Goal: Task Accomplishment & Management: Use online tool/utility

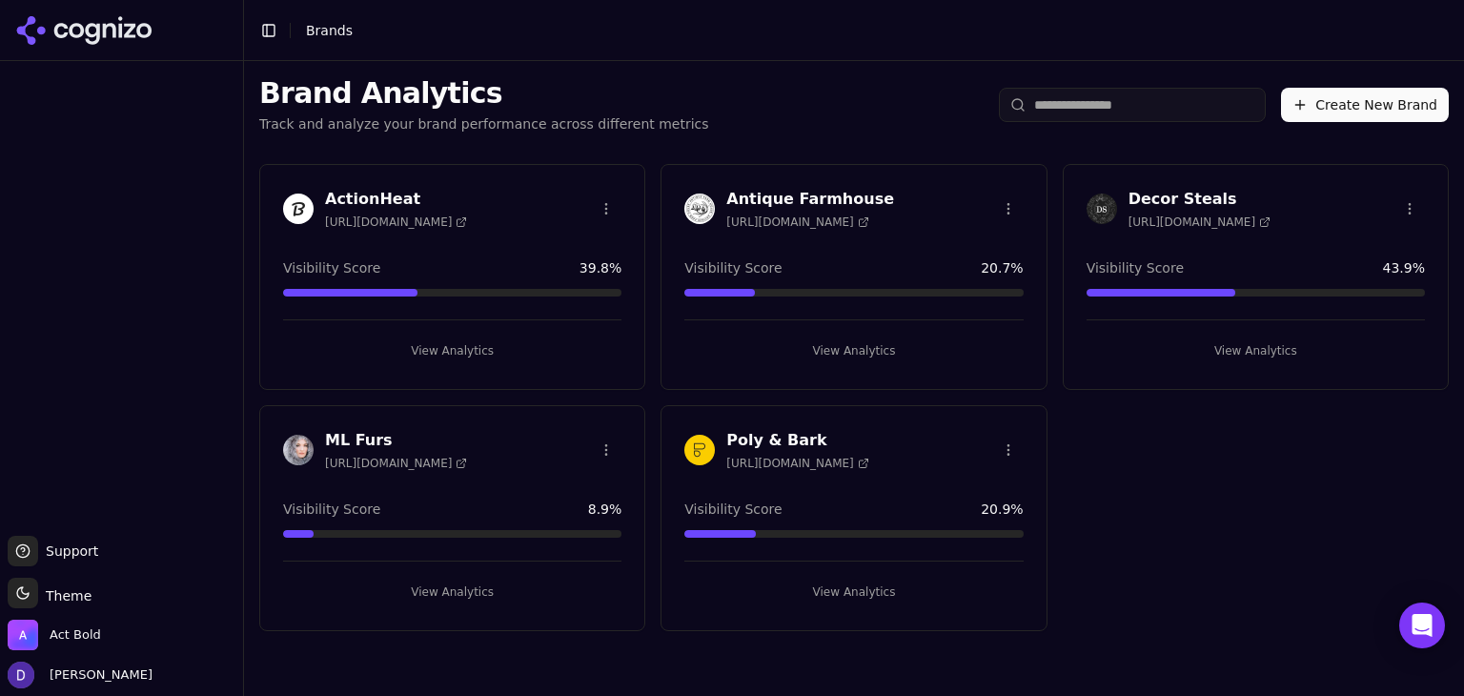
click at [753, 191] on h3 "Antique Farmhouse" at bounding box center [810, 199] width 168 height 23
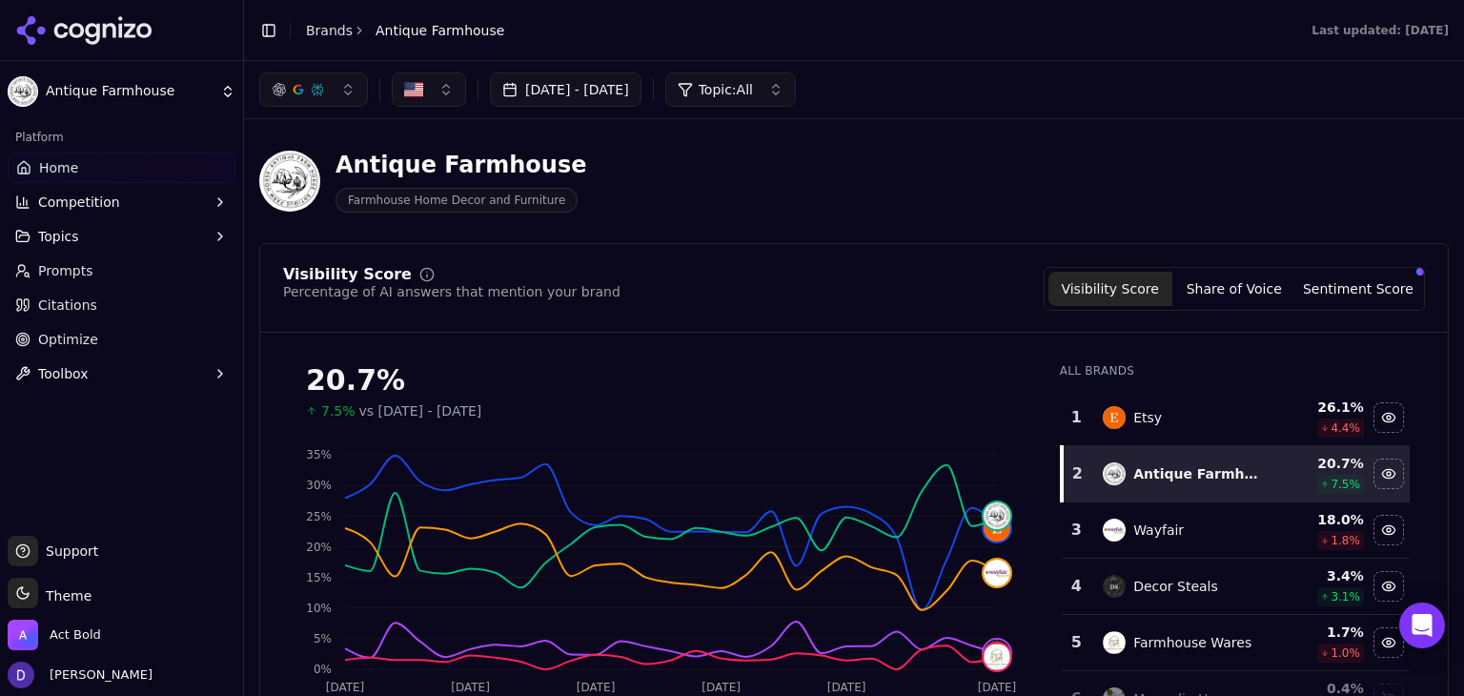
click at [548, 85] on button "[DATE] - [DATE]" at bounding box center [566, 89] width 152 height 34
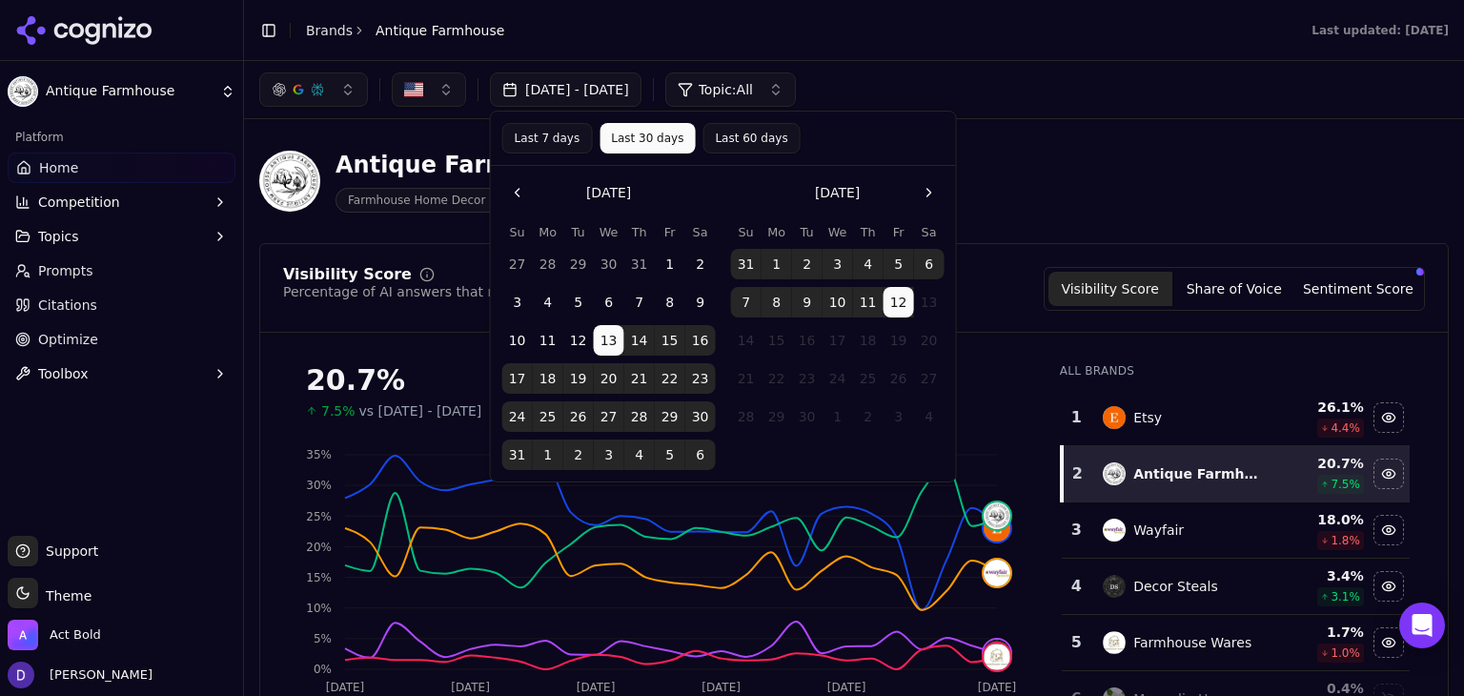
click at [537, 140] on button "Last 7 days" at bounding box center [547, 138] width 91 height 30
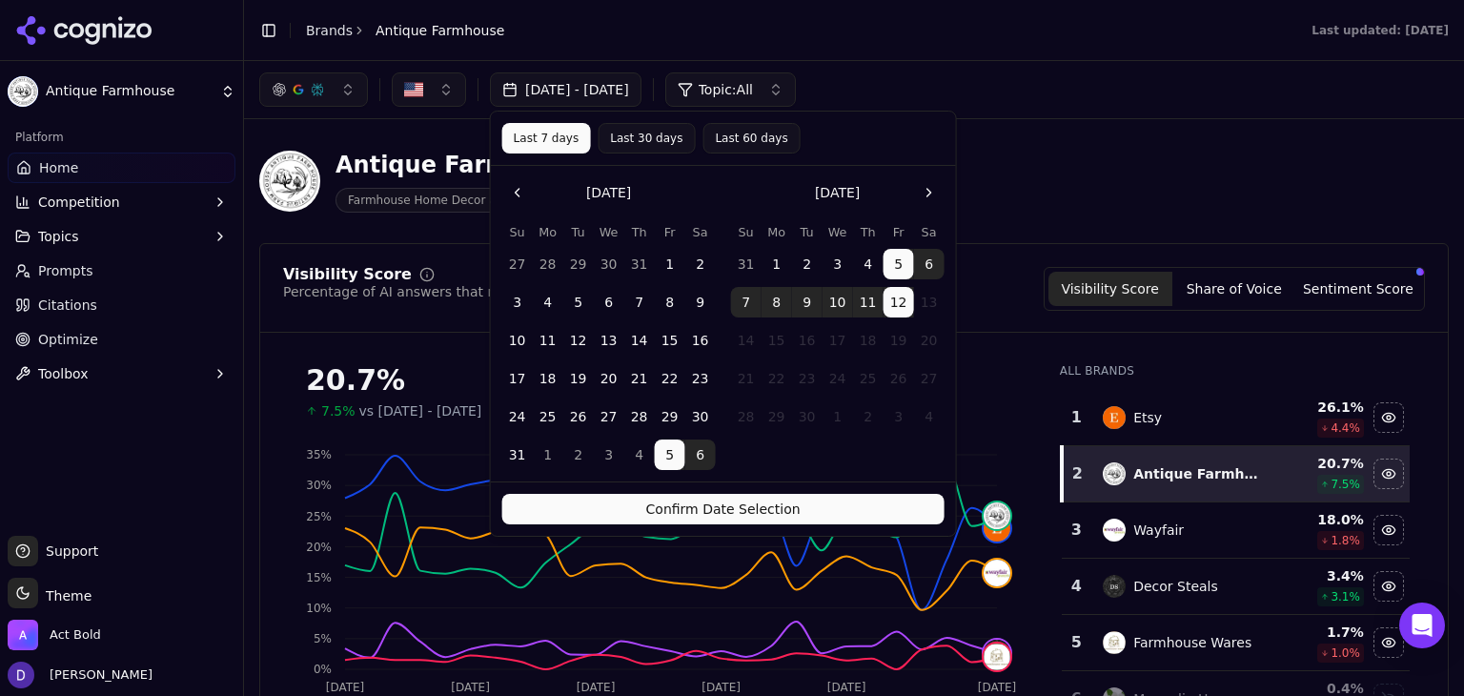
click at [708, 522] on button "Confirm Date Selection" at bounding box center [723, 509] width 442 height 30
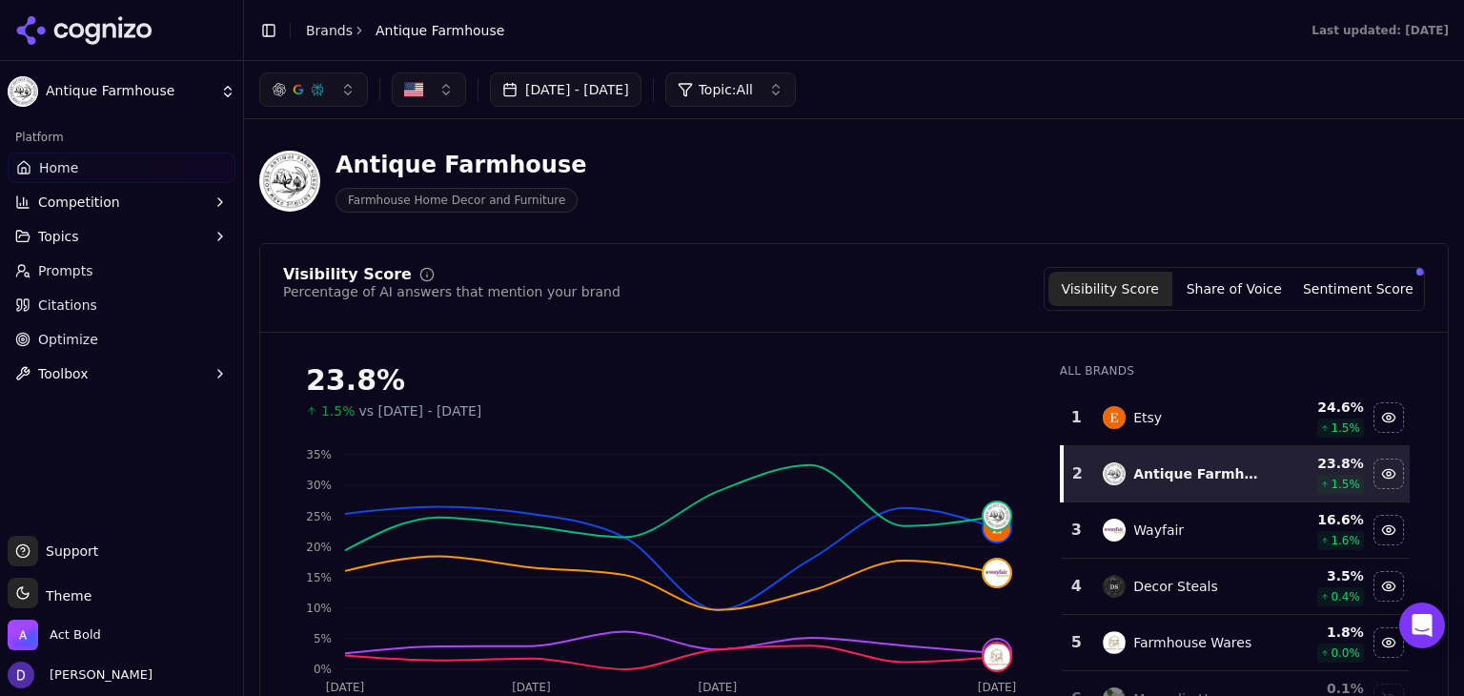
drag, startPoint x: 118, startPoint y: 337, endPoint x: 152, endPoint y: 352, distance: 37.2
click at [118, 337] on link "Optimize" at bounding box center [122, 339] width 228 height 30
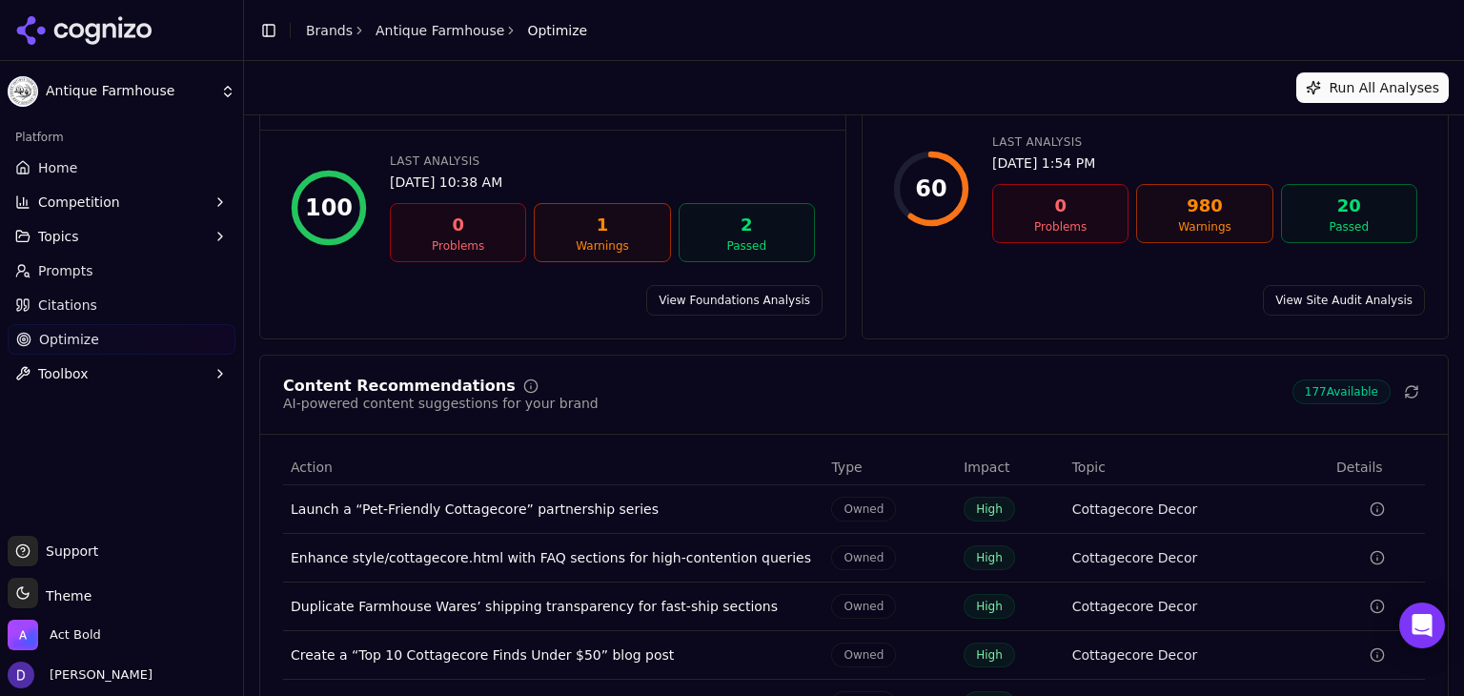
scroll to position [196, 0]
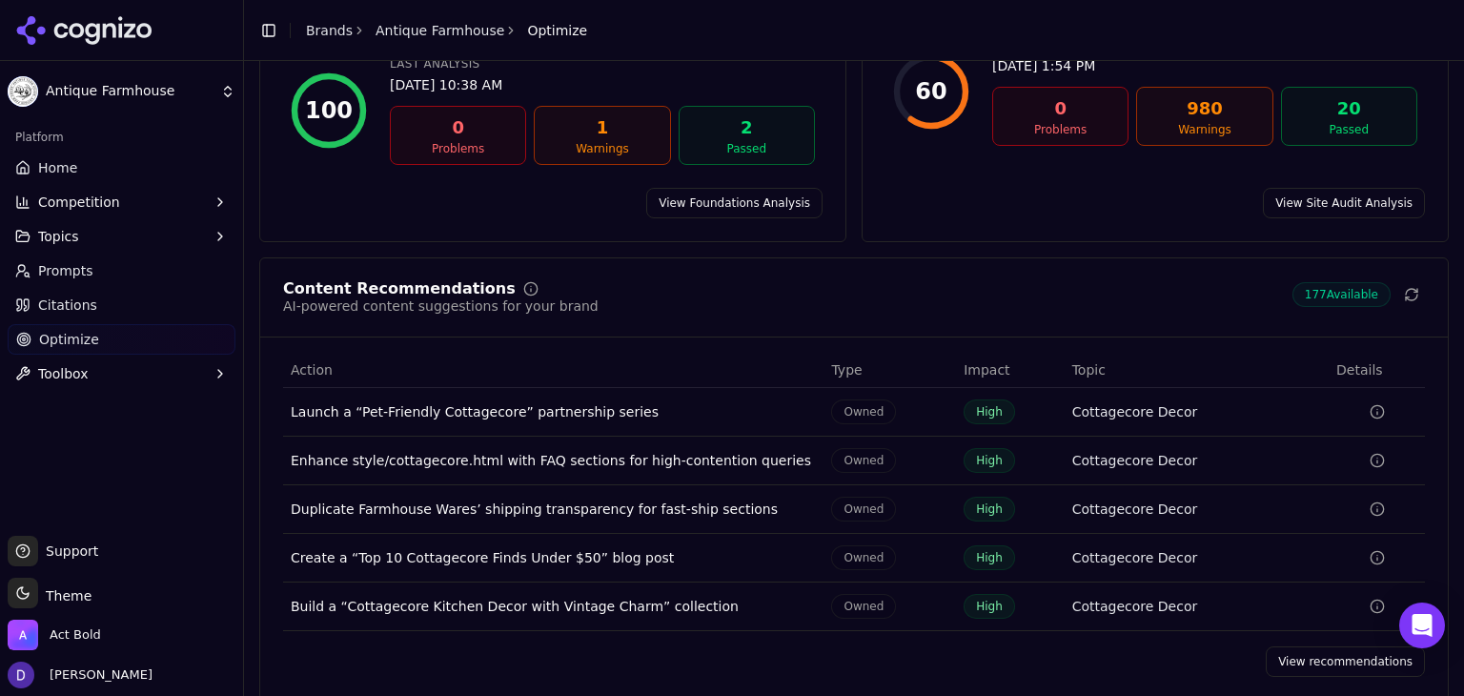
click at [1326, 646] on link "View recommendations" at bounding box center [1345, 661] width 159 height 30
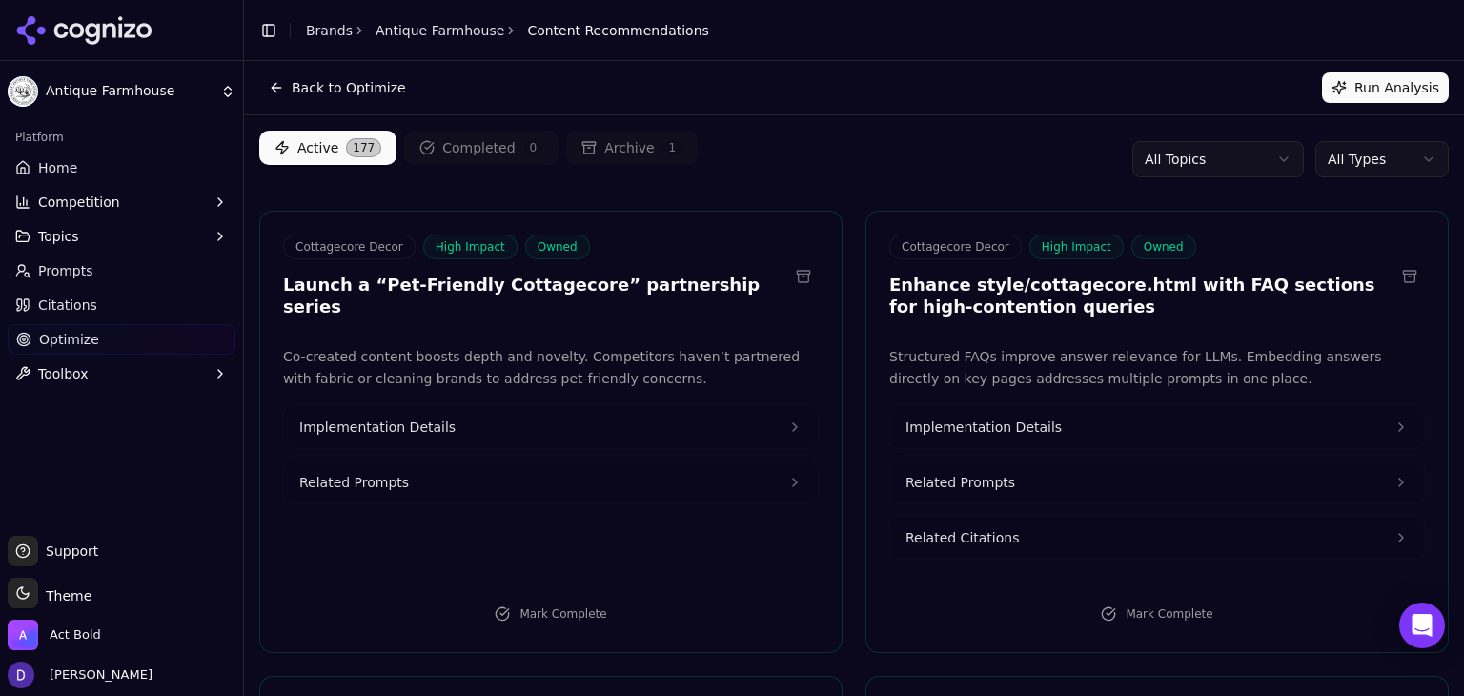
click at [1338, 87] on button "Run Analysis" at bounding box center [1385, 87] width 127 height 30
click at [801, 266] on button at bounding box center [803, 276] width 30 height 30
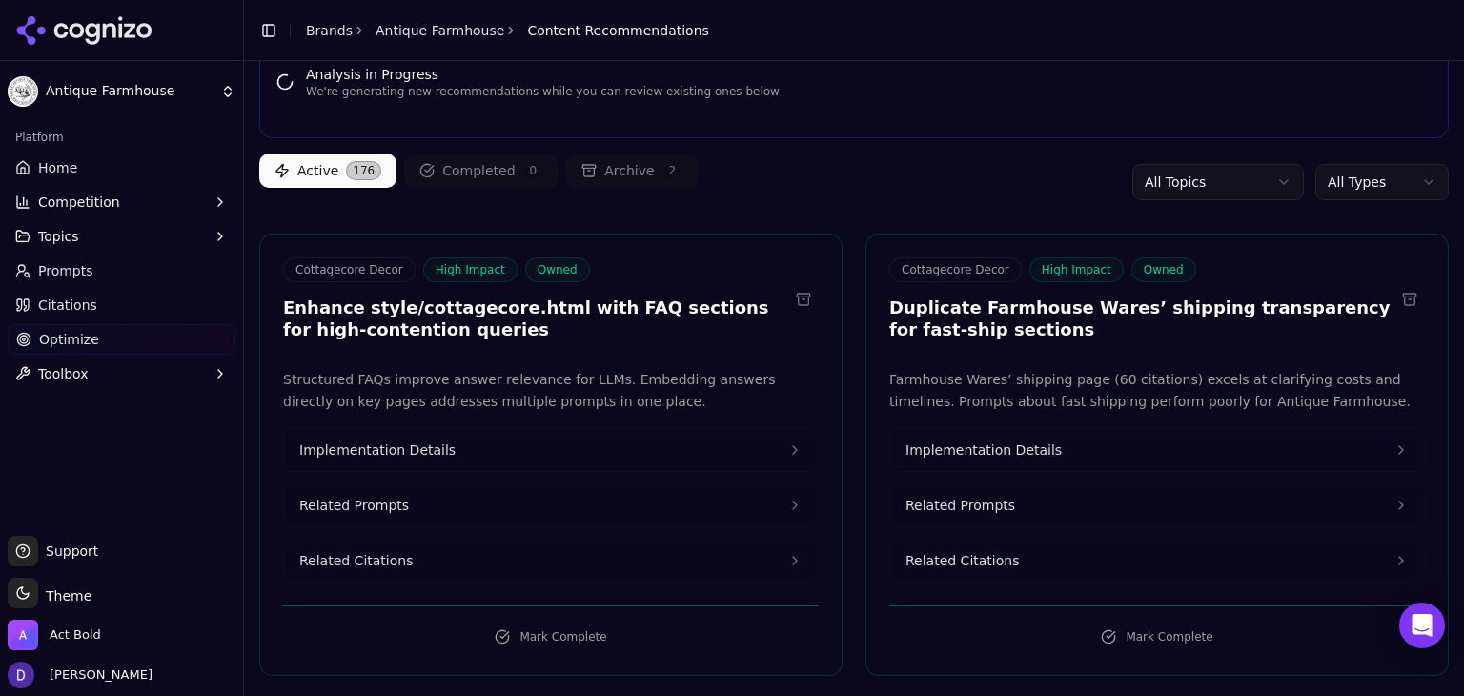
scroll to position [127, 0]
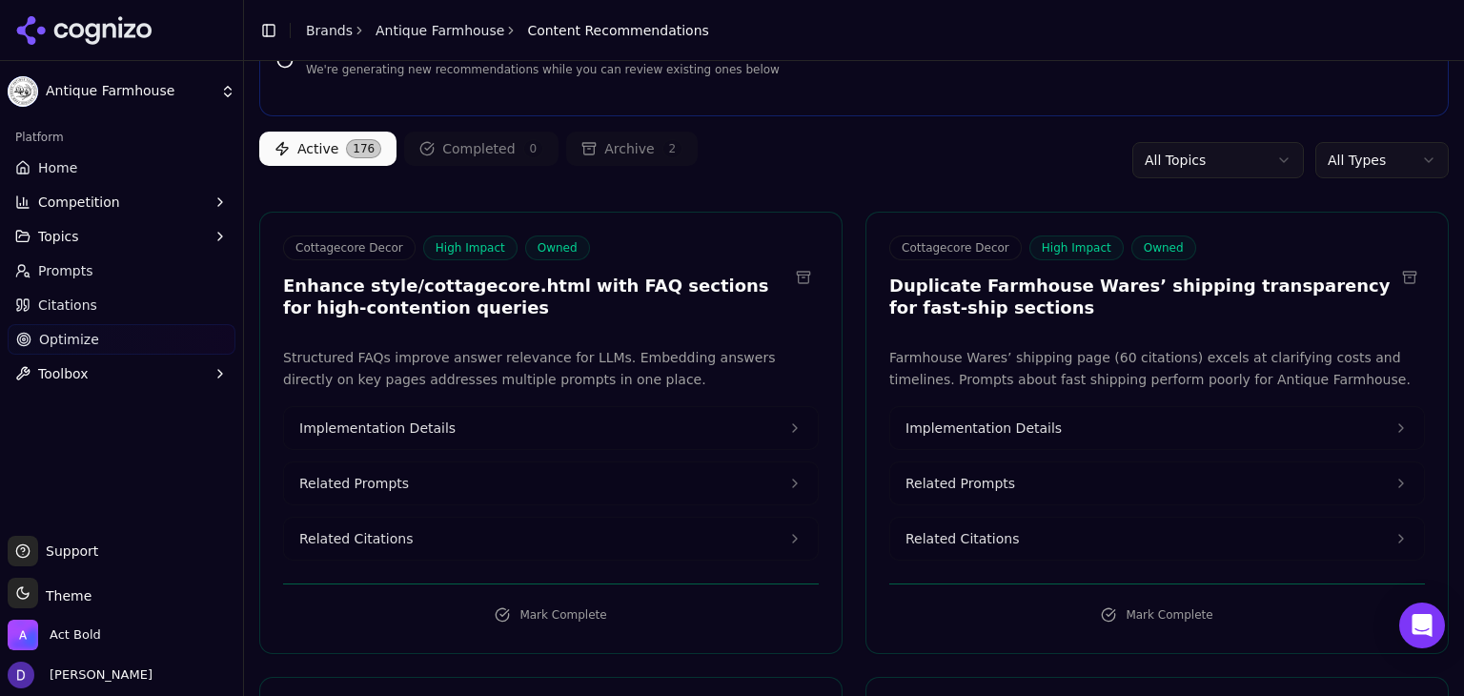
click at [1401, 274] on button at bounding box center [1409, 277] width 30 height 30
click at [1394, 266] on button at bounding box center [1409, 277] width 30 height 30
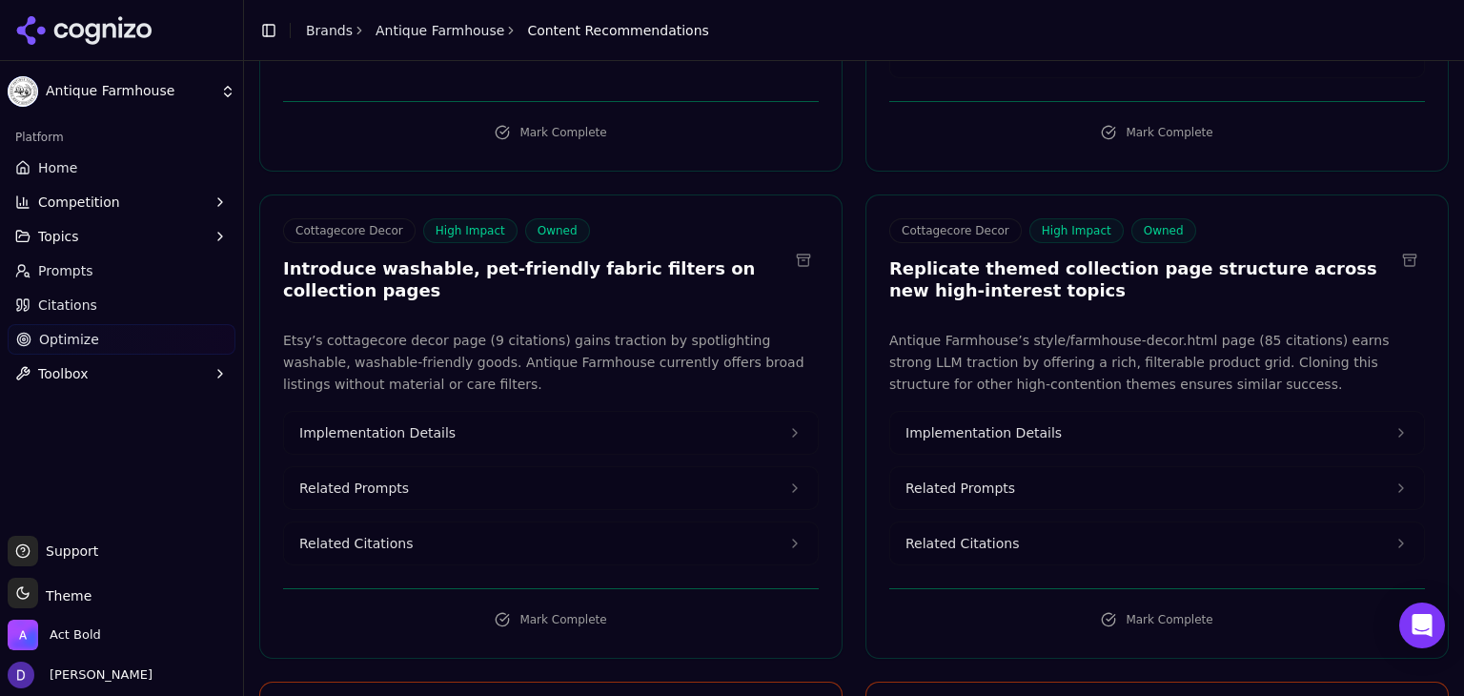
scroll to position [762, 0]
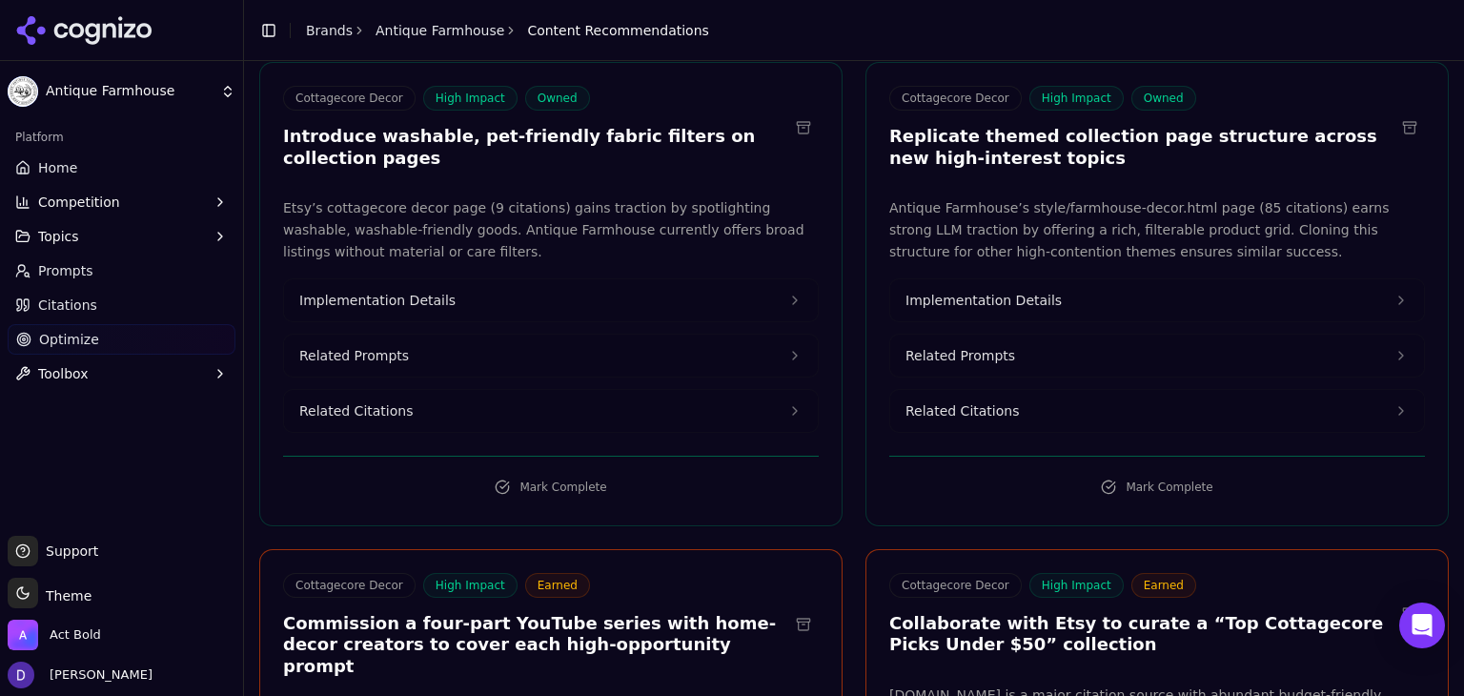
click at [792, 112] on button at bounding box center [803, 127] width 30 height 30
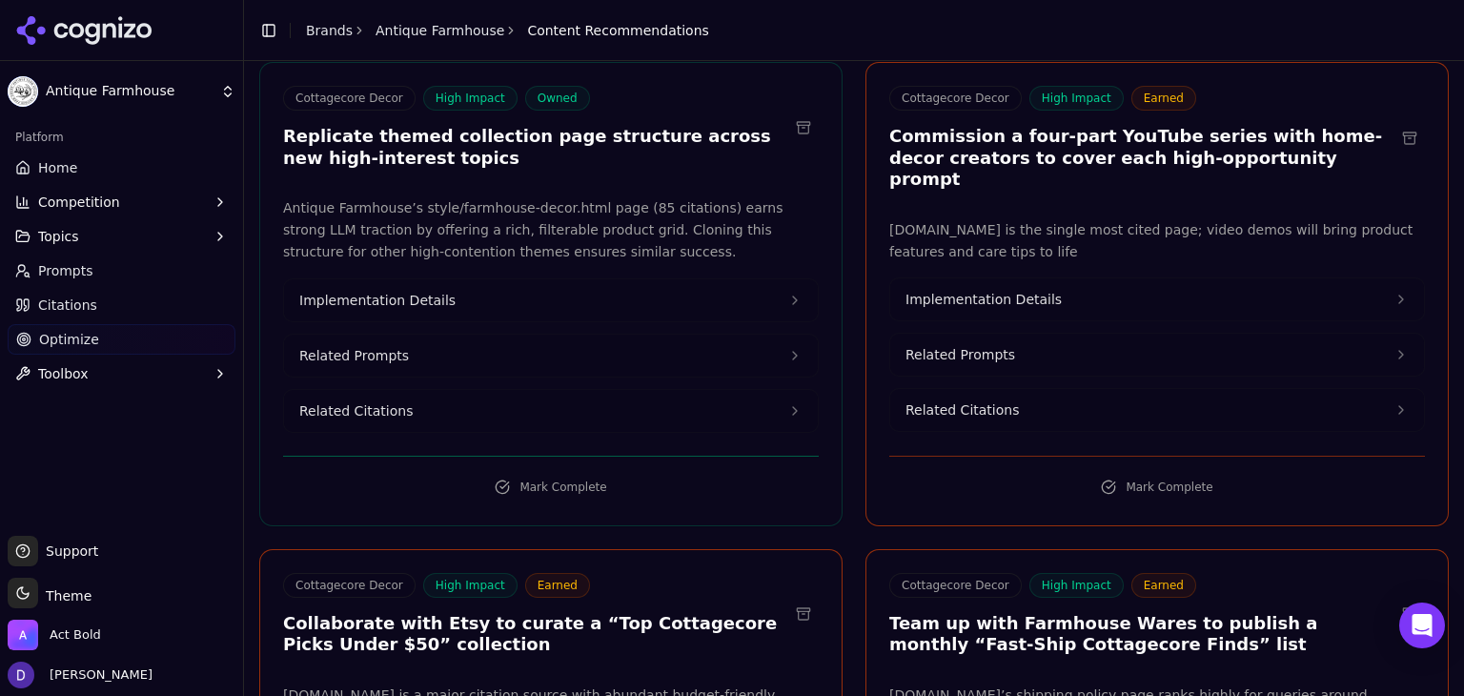
click at [800, 112] on button at bounding box center [803, 127] width 30 height 30
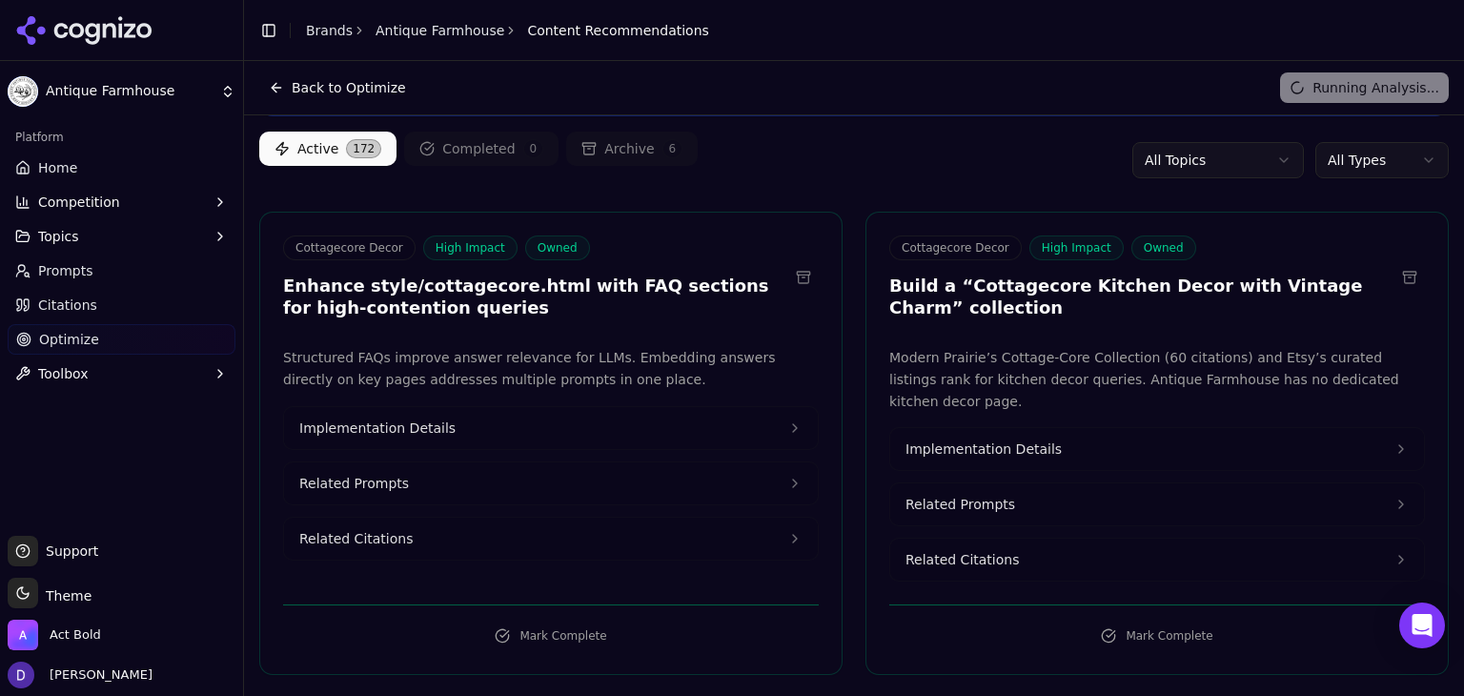
scroll to position [0, 0]
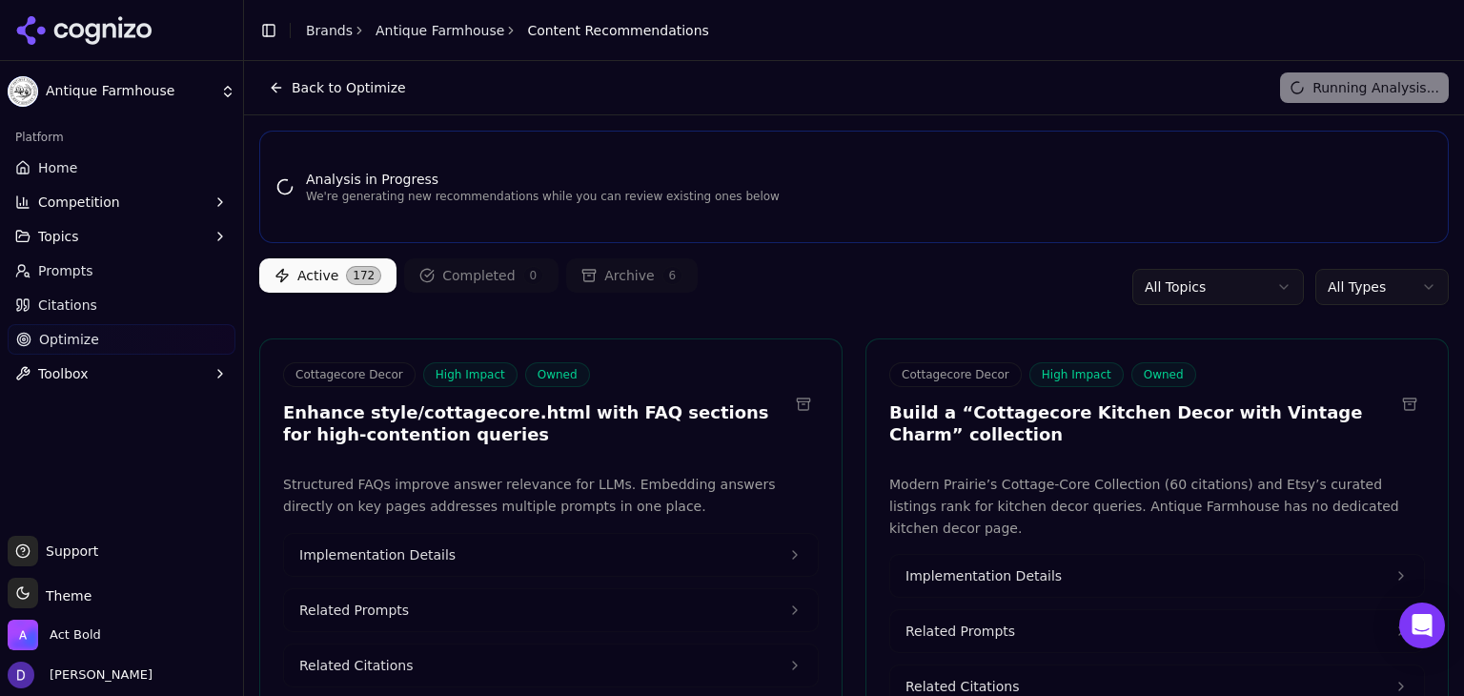
click at [93, 158] on link "Home" at bounding box center [122, 167] width 228 height 30
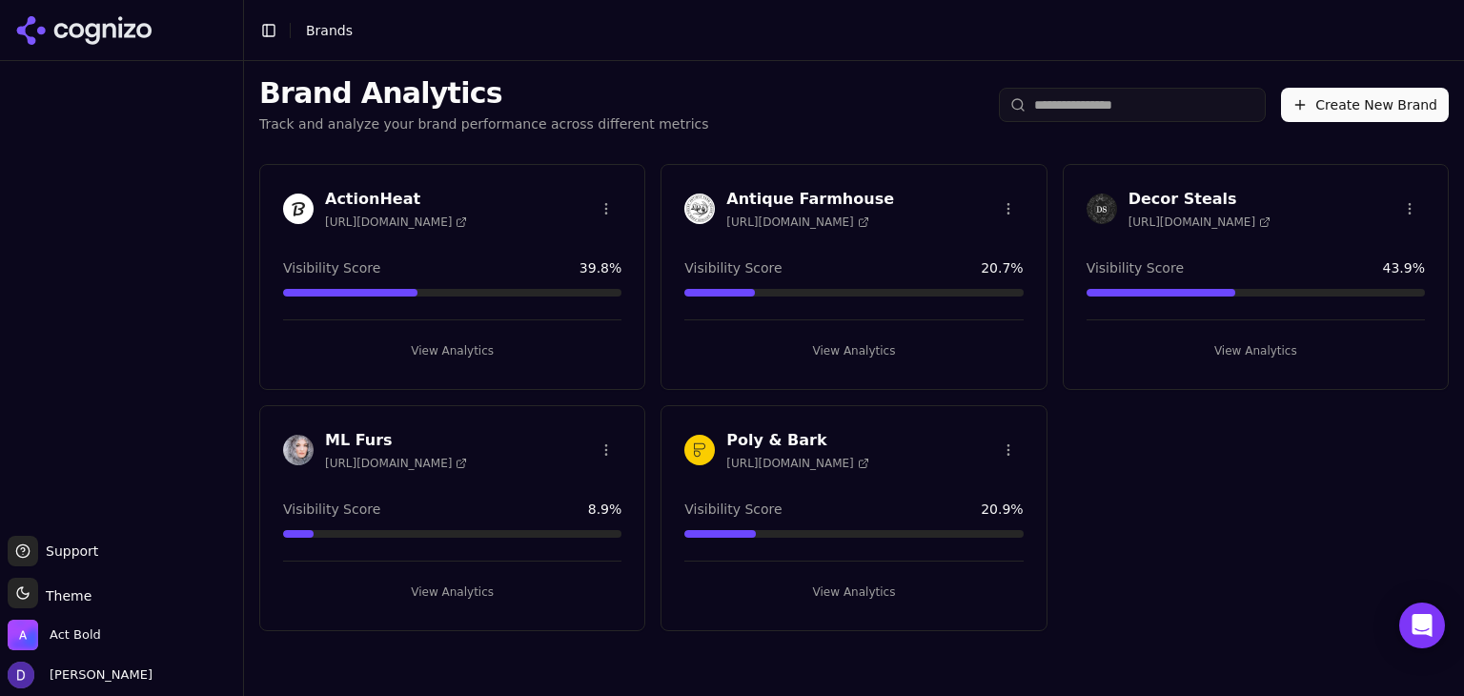
click at [1234, 189] on h3 "Decor Steals" at bounding box center [1199, 199] width 142 height 23
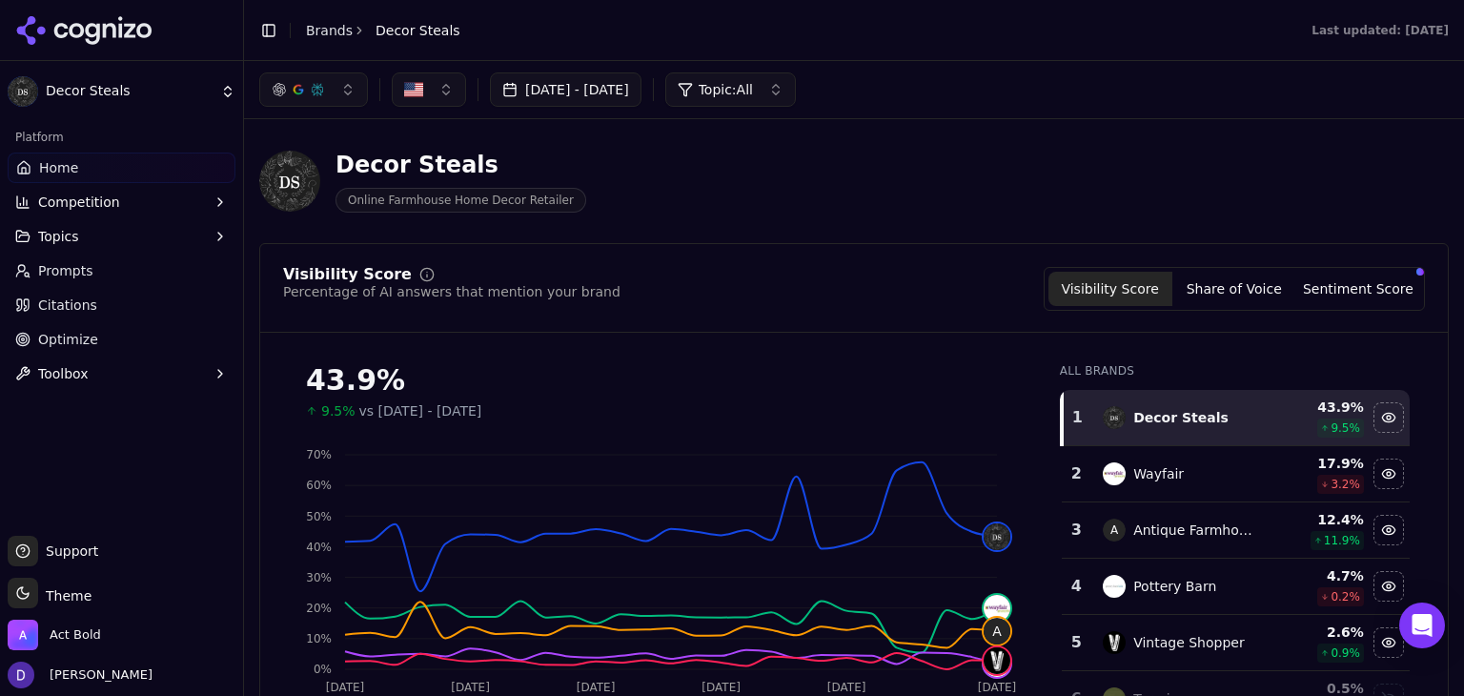
click at [97, 283] on link "Prompts" at bounding box center [122, 270] width 228 height 30
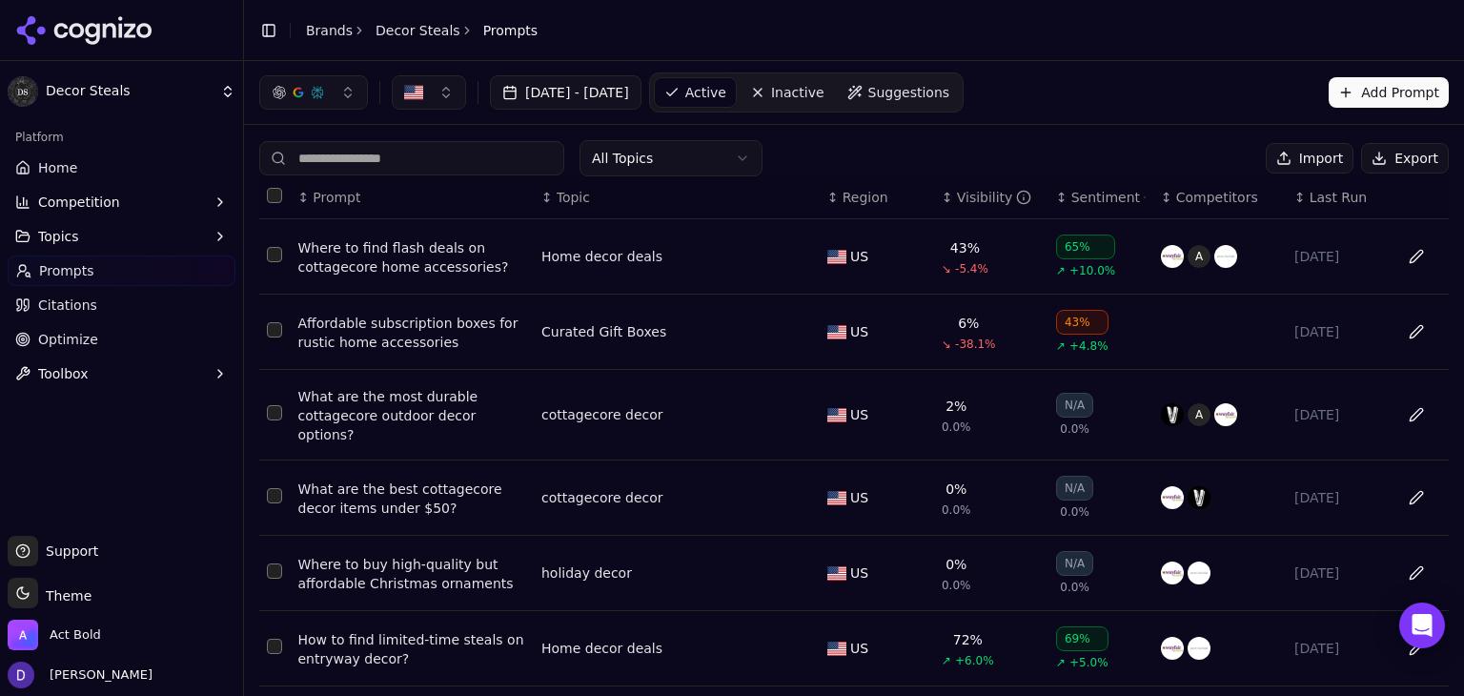
click at [1372, 157] on button "Export" at bounding box center [1405, 158] width 88 height 30
